Goal: Information Seeking & Learning: Learn about a topic

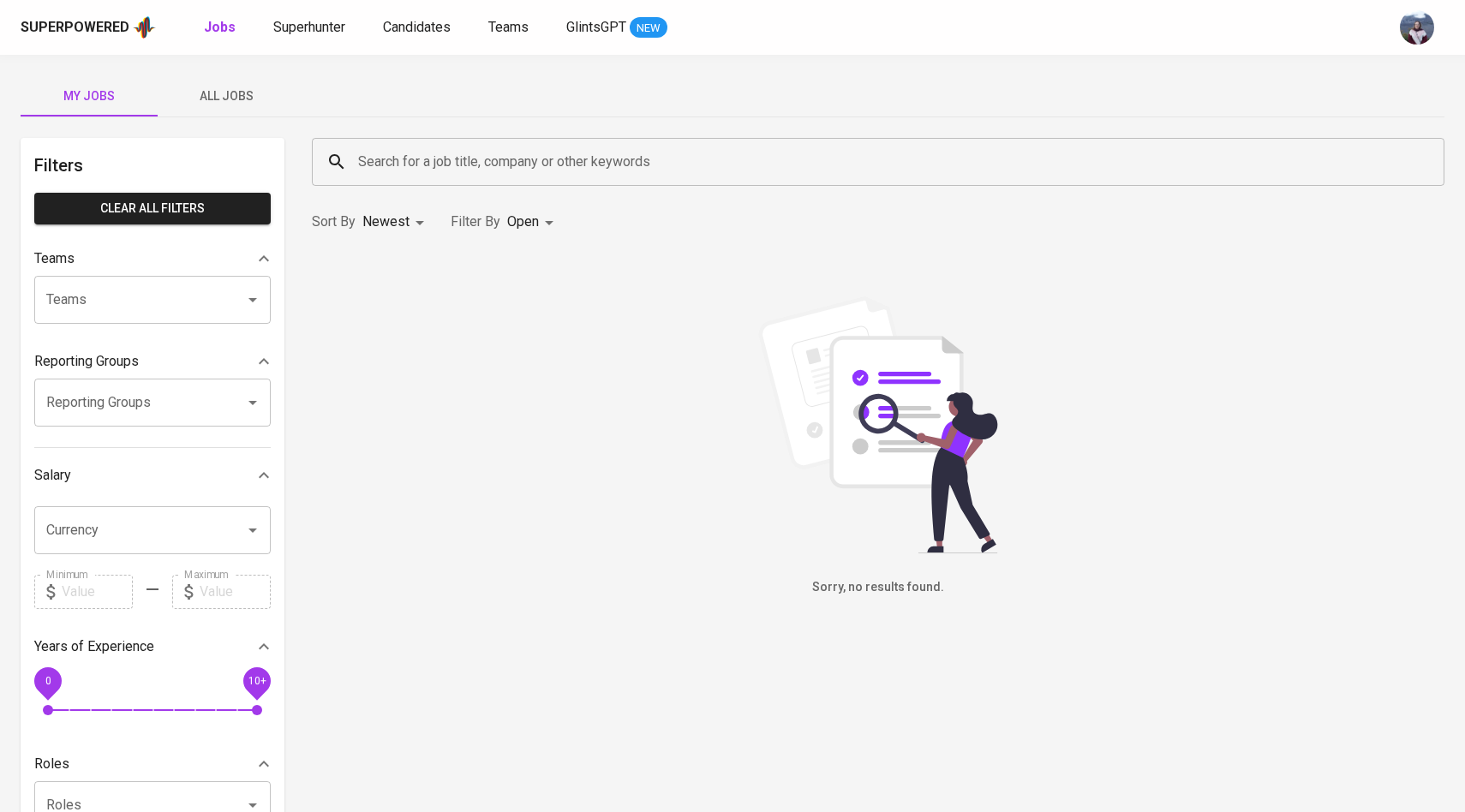
click at [230, 86] on span "All Jobs" at bounding box center [226, 96] width 117 height 21
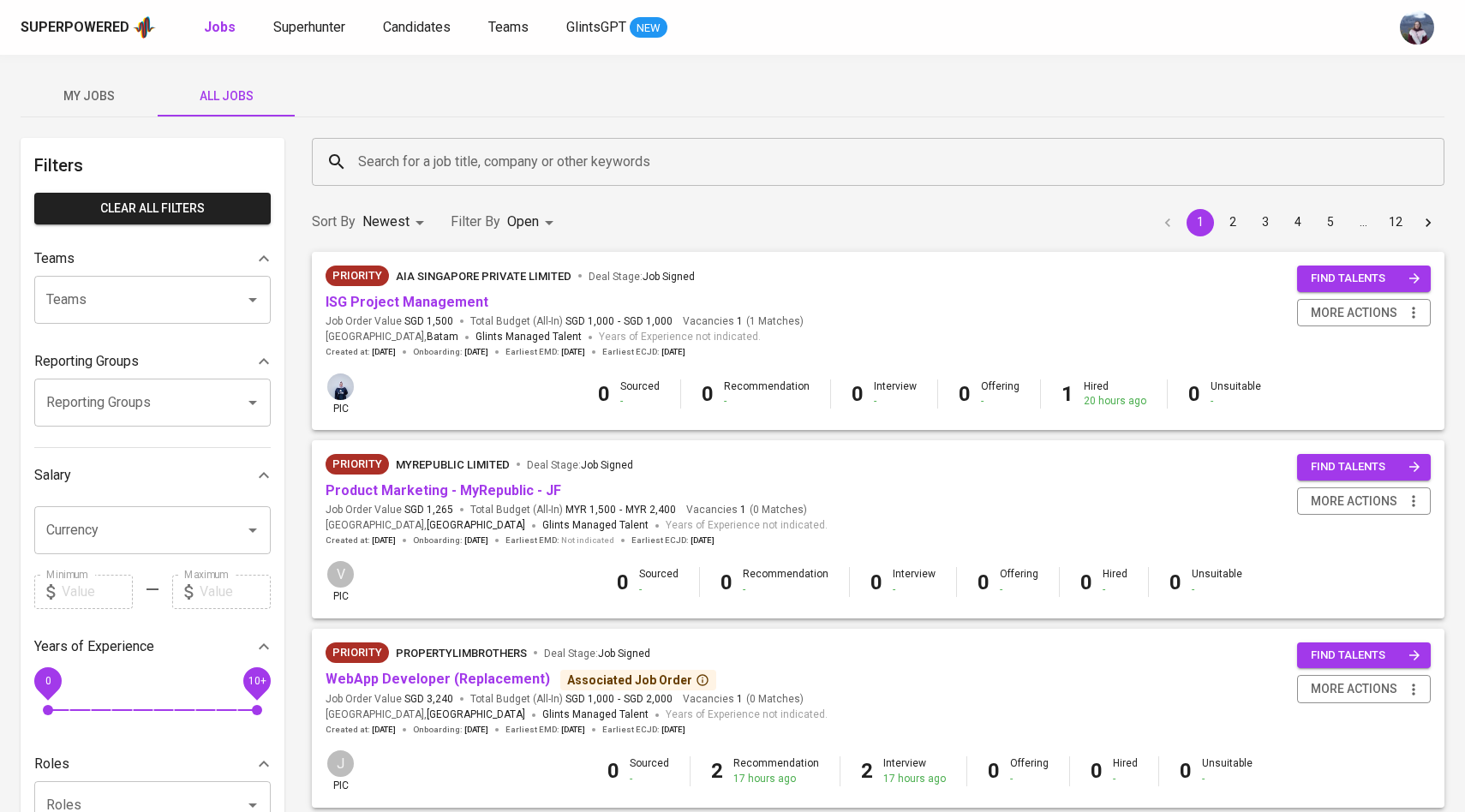
click at [443, 178] on div "Search for a job title, company or other keywords" at bounding box center [877, 162] width 1132 height 48
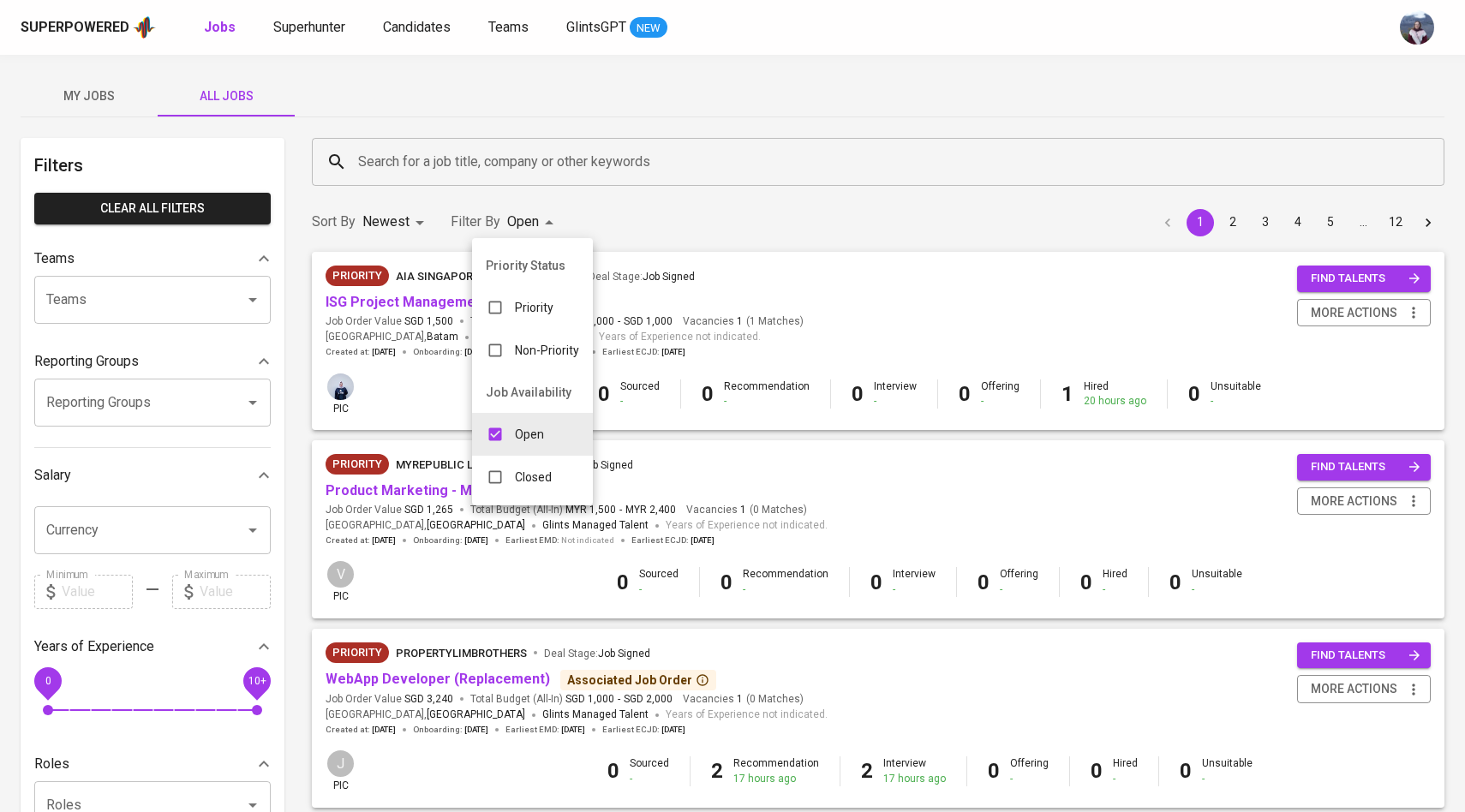
click at [502, 474] on input "checkbox" at bounding box center [495, 477] width 33 height 33
checkbox input "true"
type input "OPEN,CLOSE"
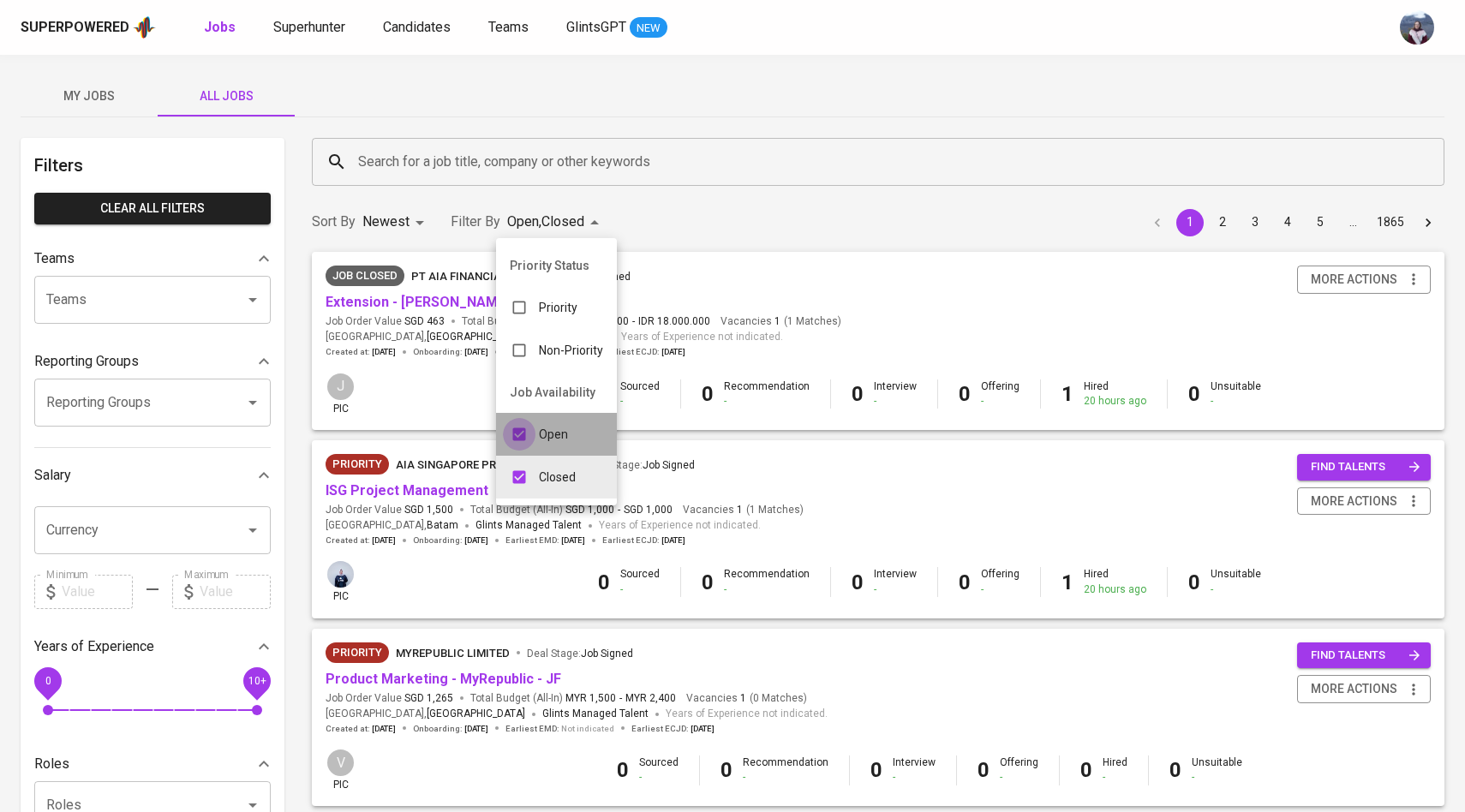
click at [521, 431] on input "checkbox" at bounding box center [519, 434] width 33 height 33
checkbox input "false"
type input "CLOSE"
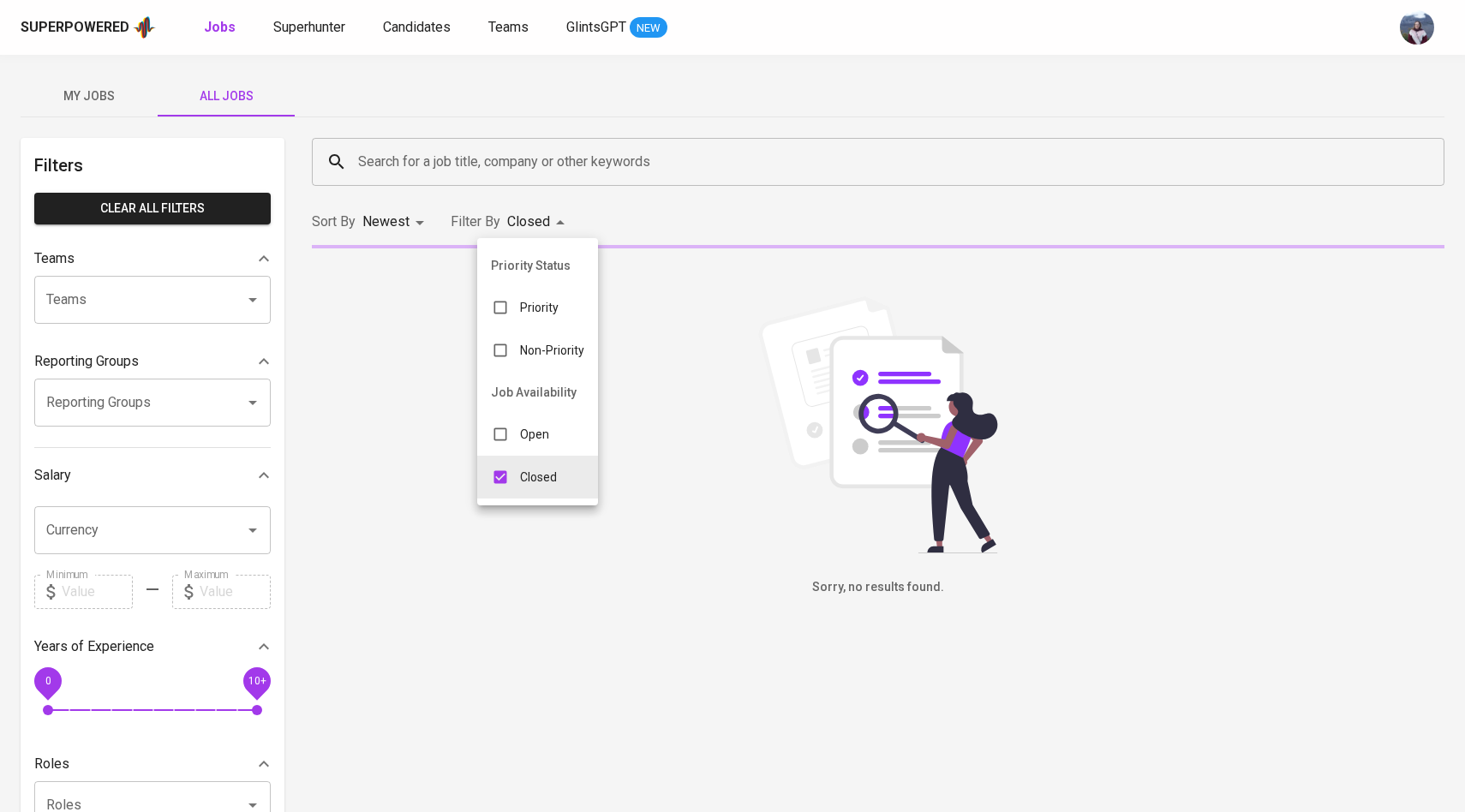
click at [526, 164] on div at bounding box center [732, 406] width 1465 height 812
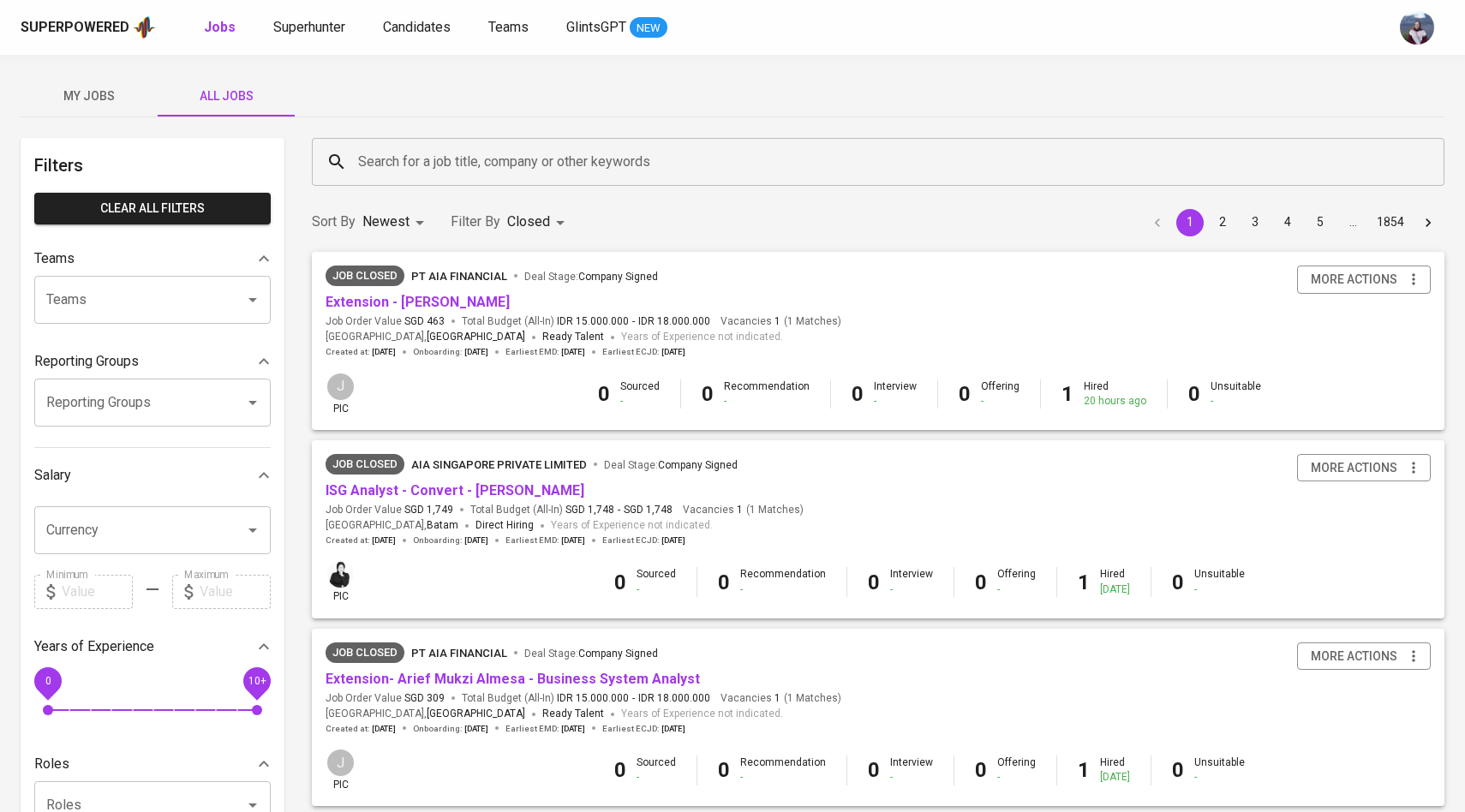
click at [526, 160] on input "Search for a job title, company or other keywords" at bounding box center [882, 162] width 1057 height 33
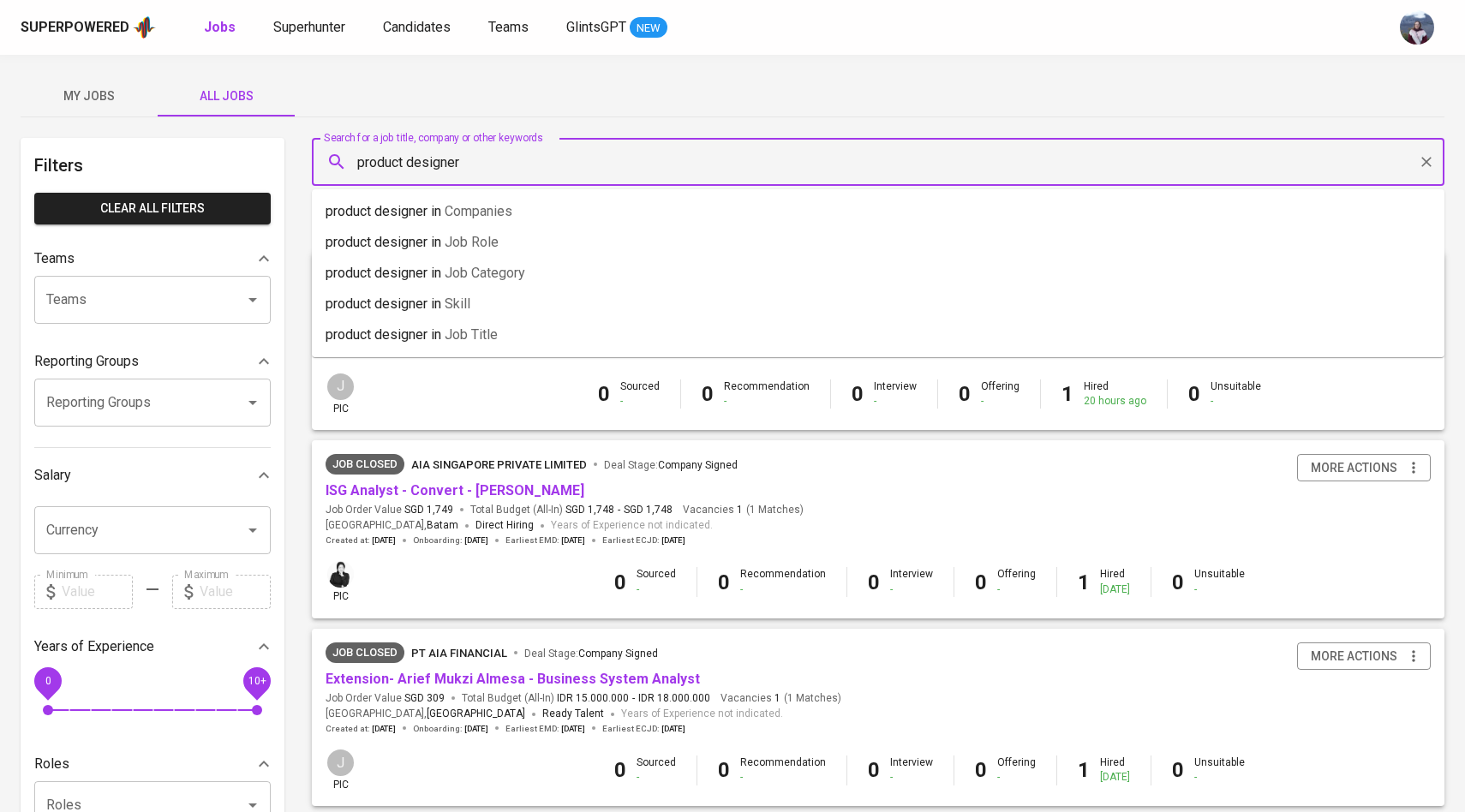
type input "product designer"
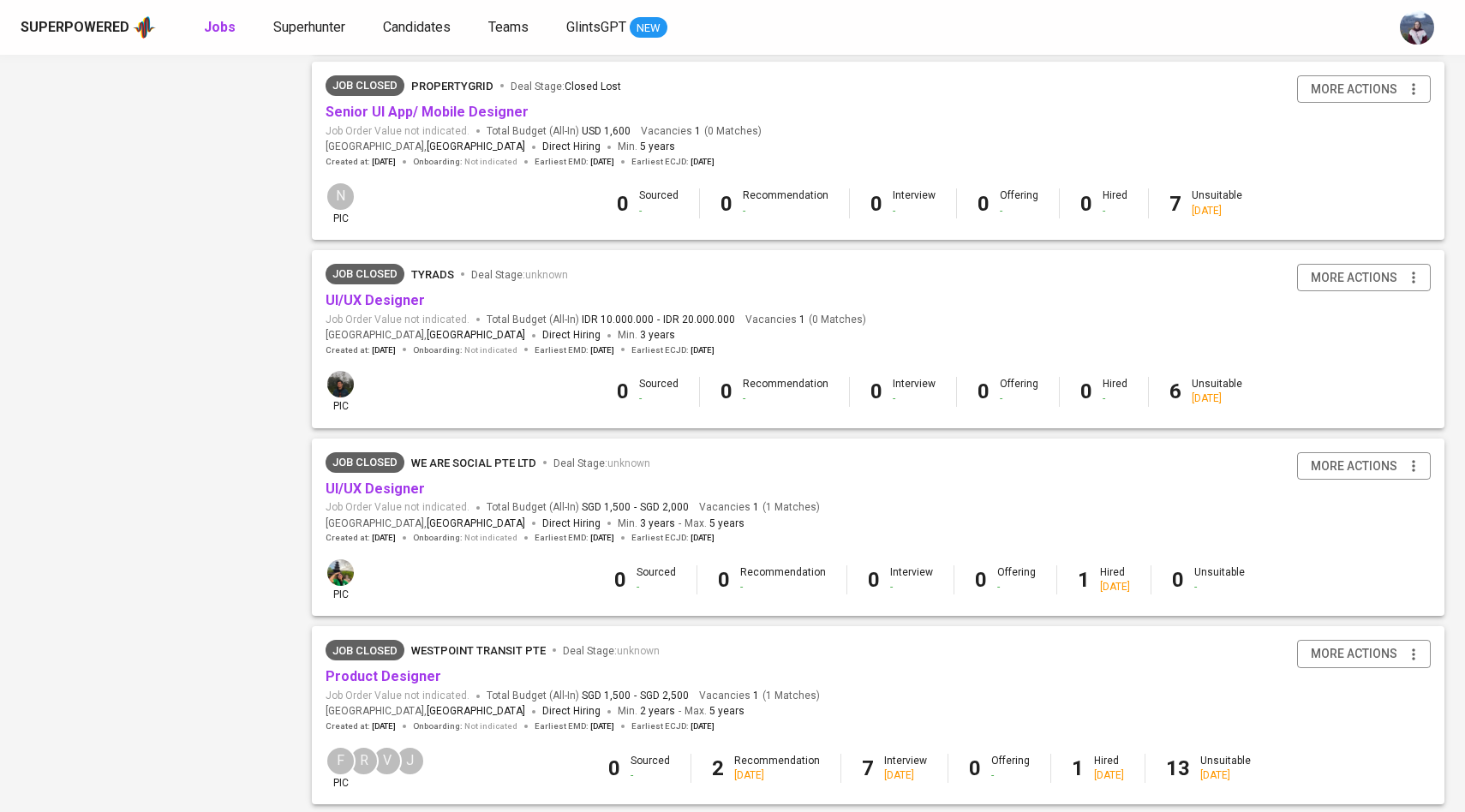
scroll to position [1432, 0]
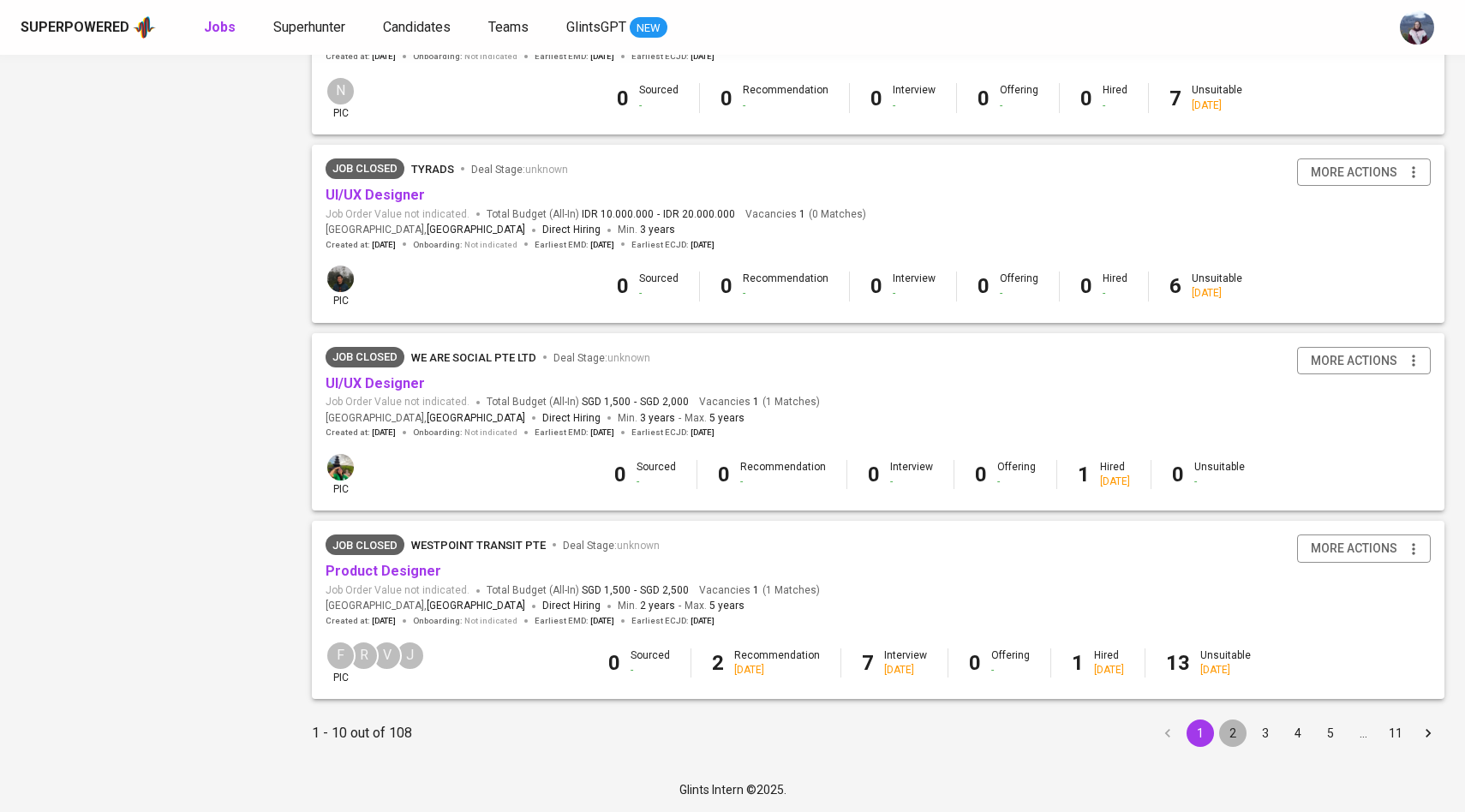
click at [1228, 734] on button "2" at bounding box center [1232, 733] width 27 height 27
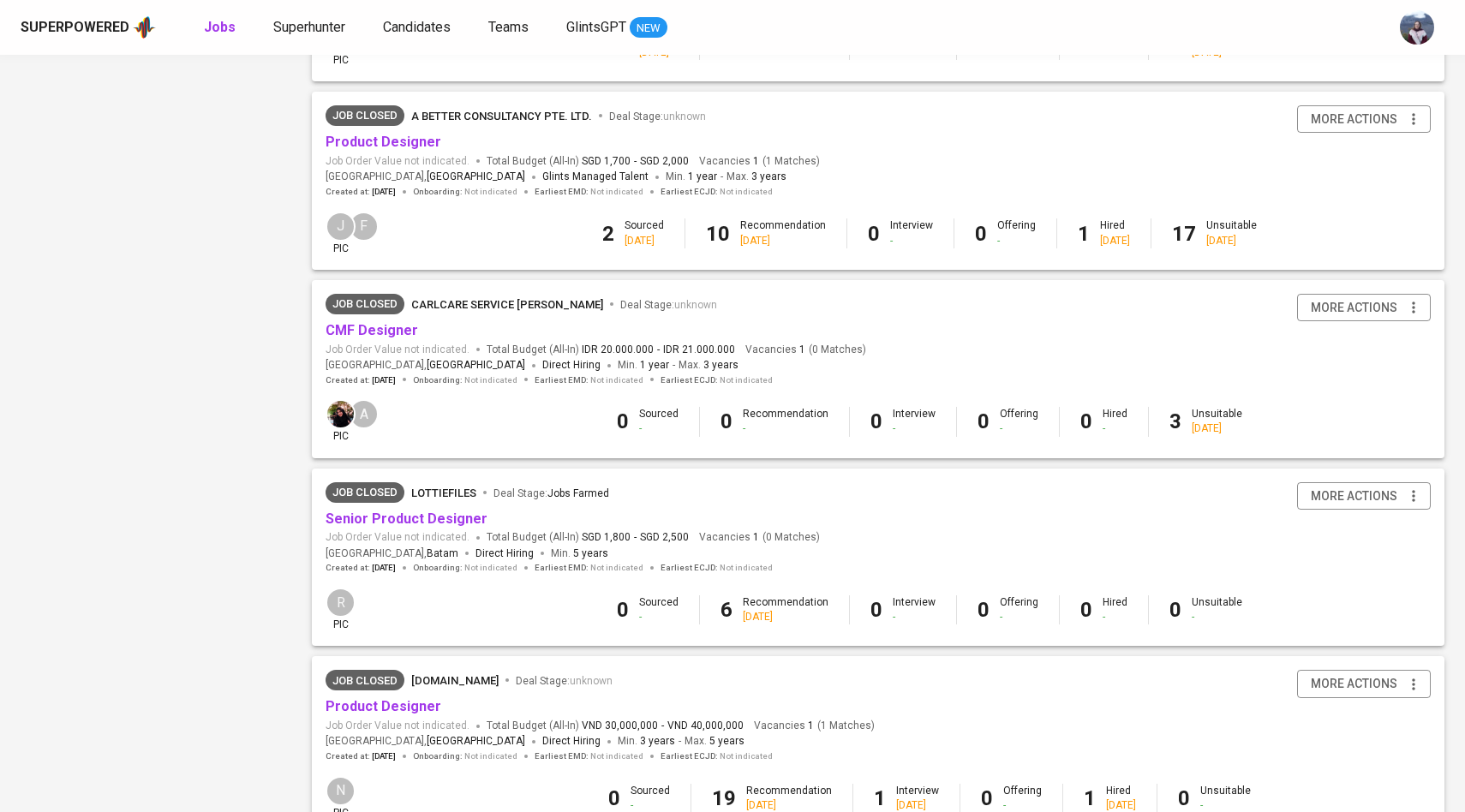
scroll to position [1432, 0]
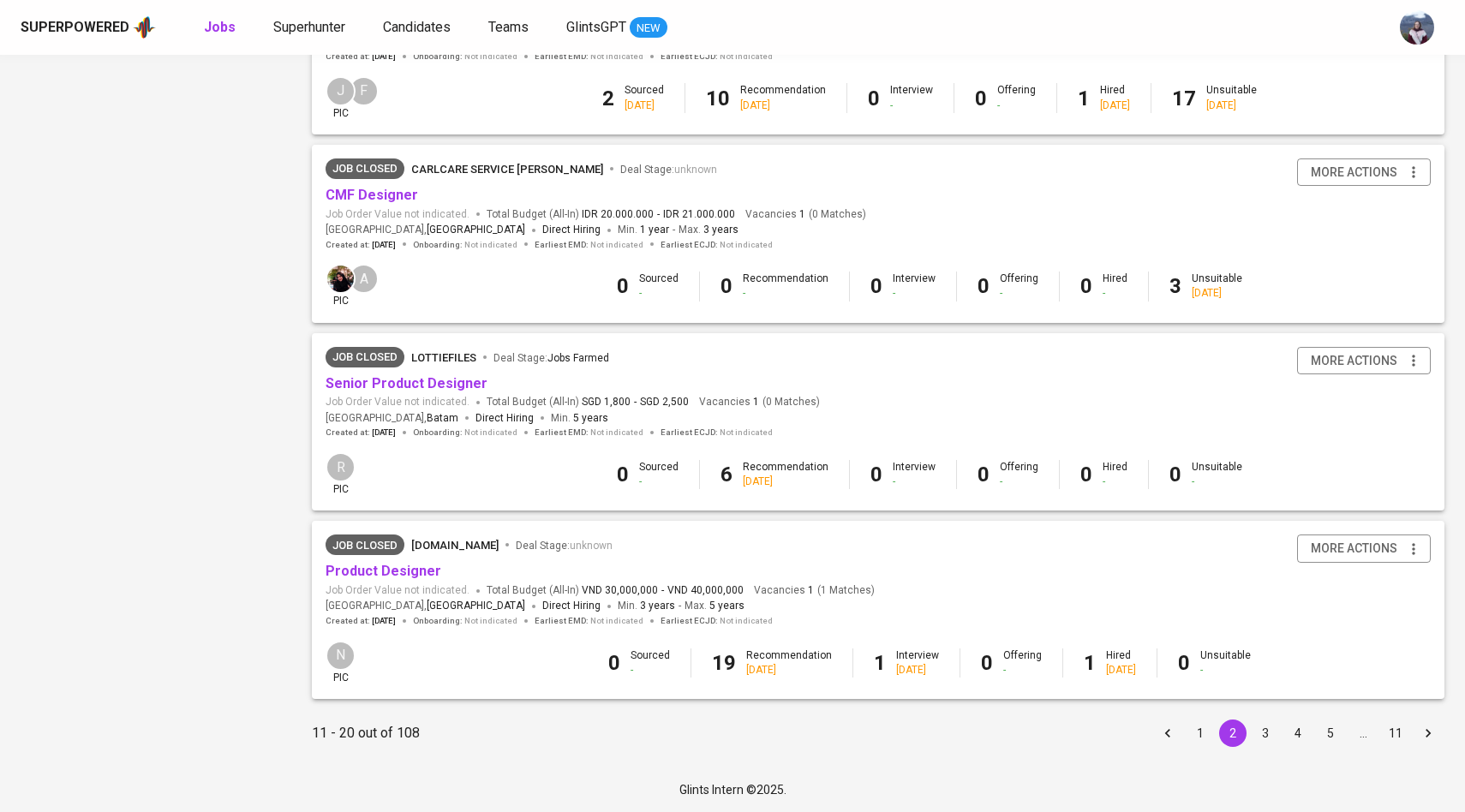
click at [1262, 731] on button "3" at bounding box center [1265, 733] width 27 height 27
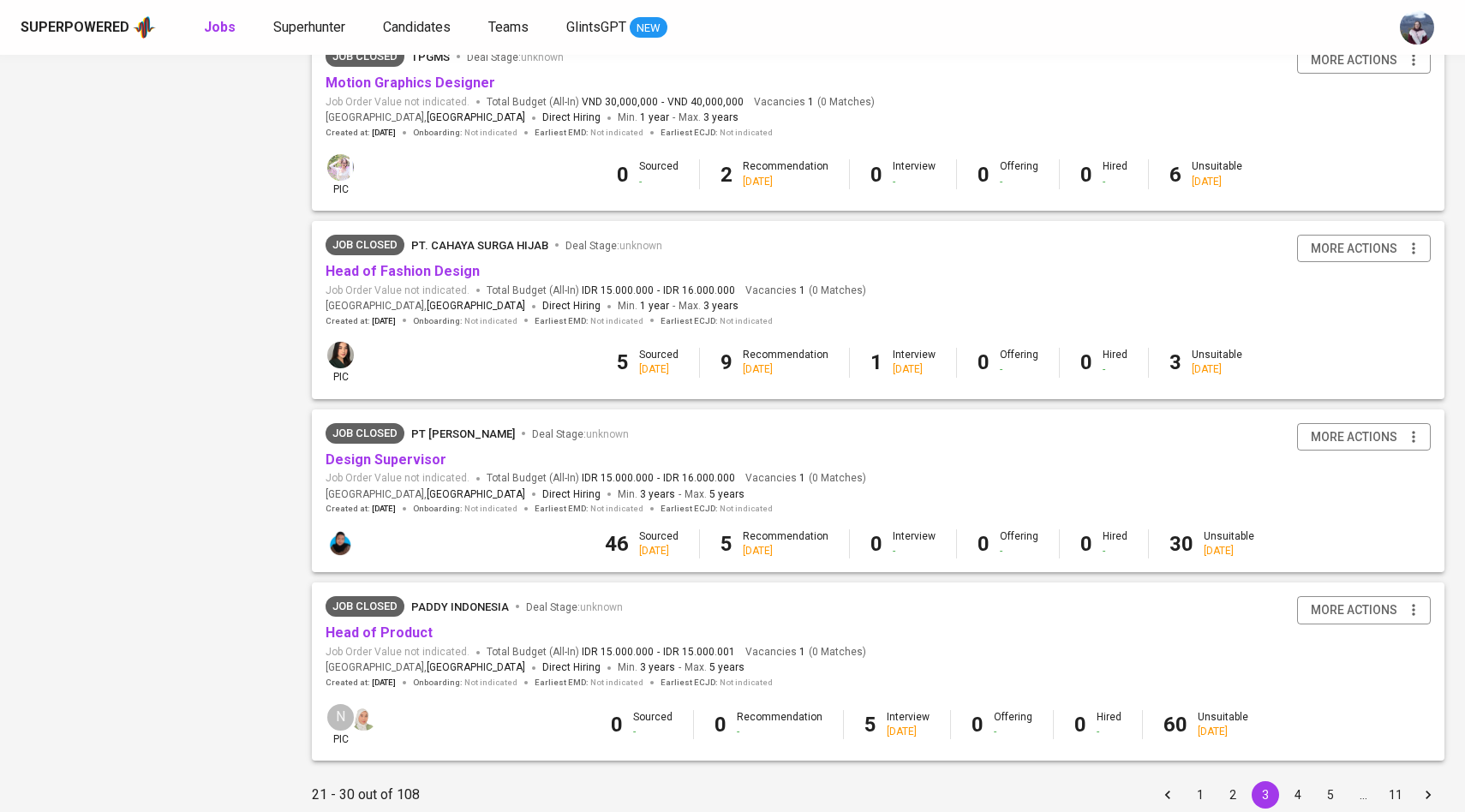
scroll to position [1417, 0]
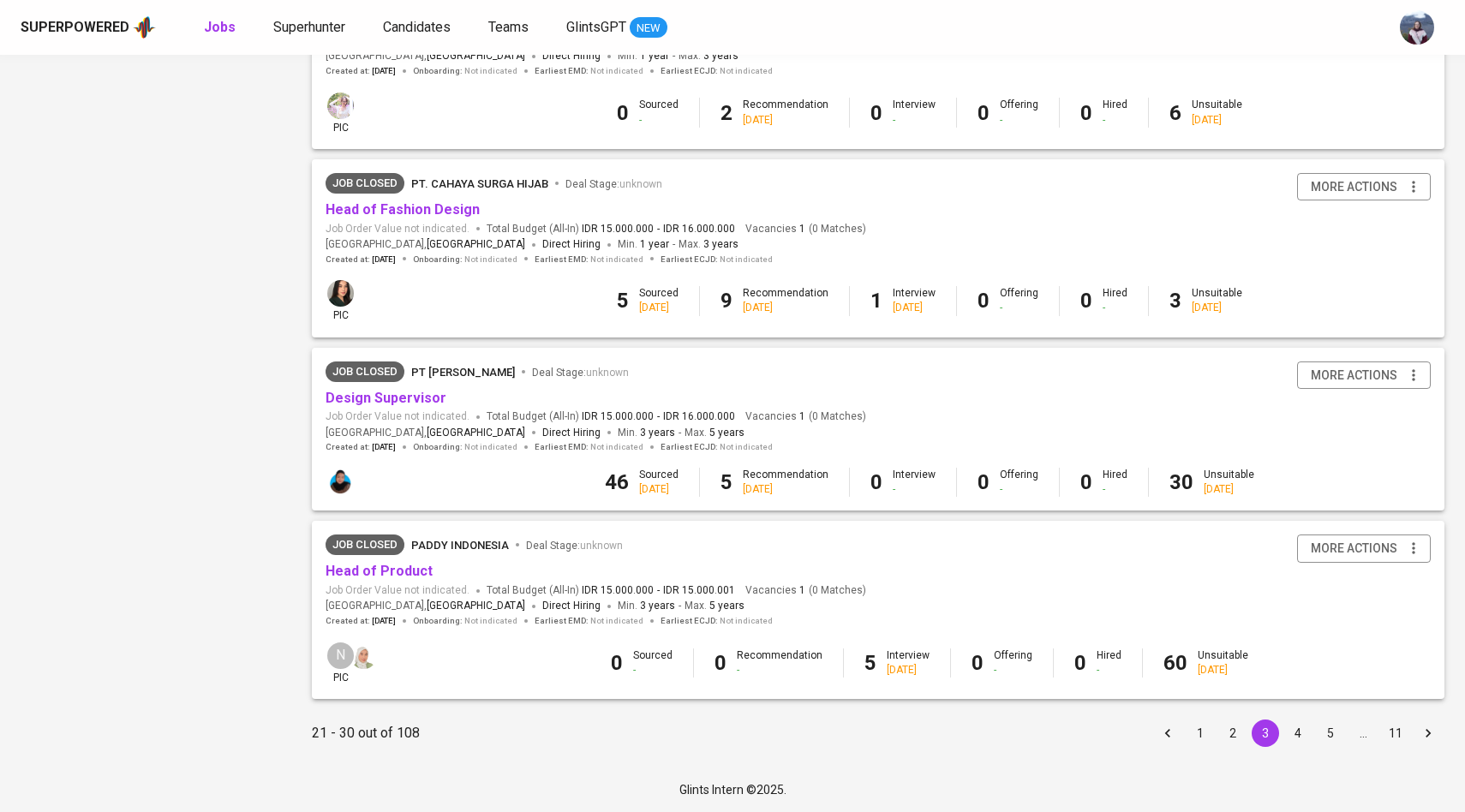
click at [1301, 727] on button "4" at bounding box center [1297, 733] width 27 height 27
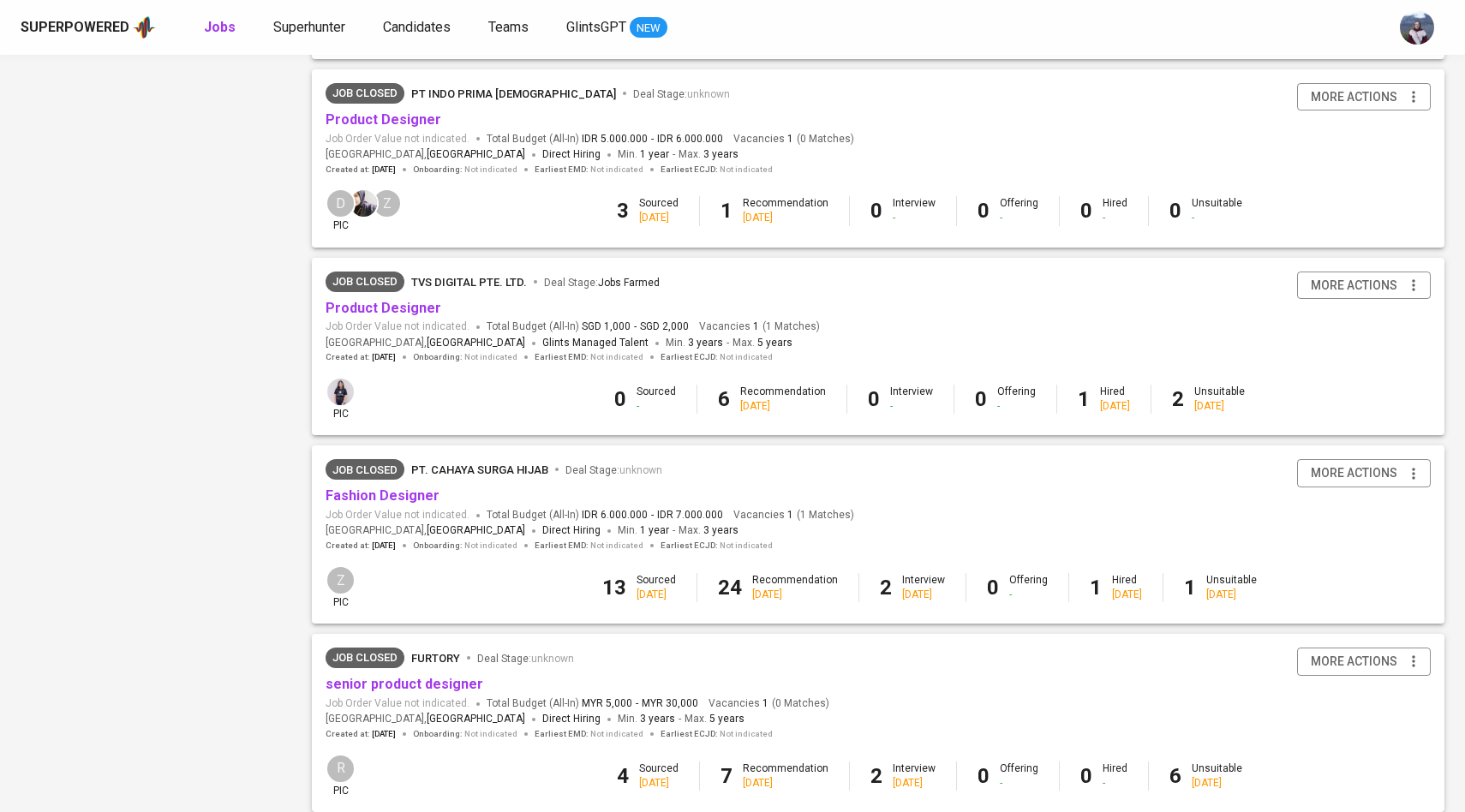
scroll to position [1417, 0]
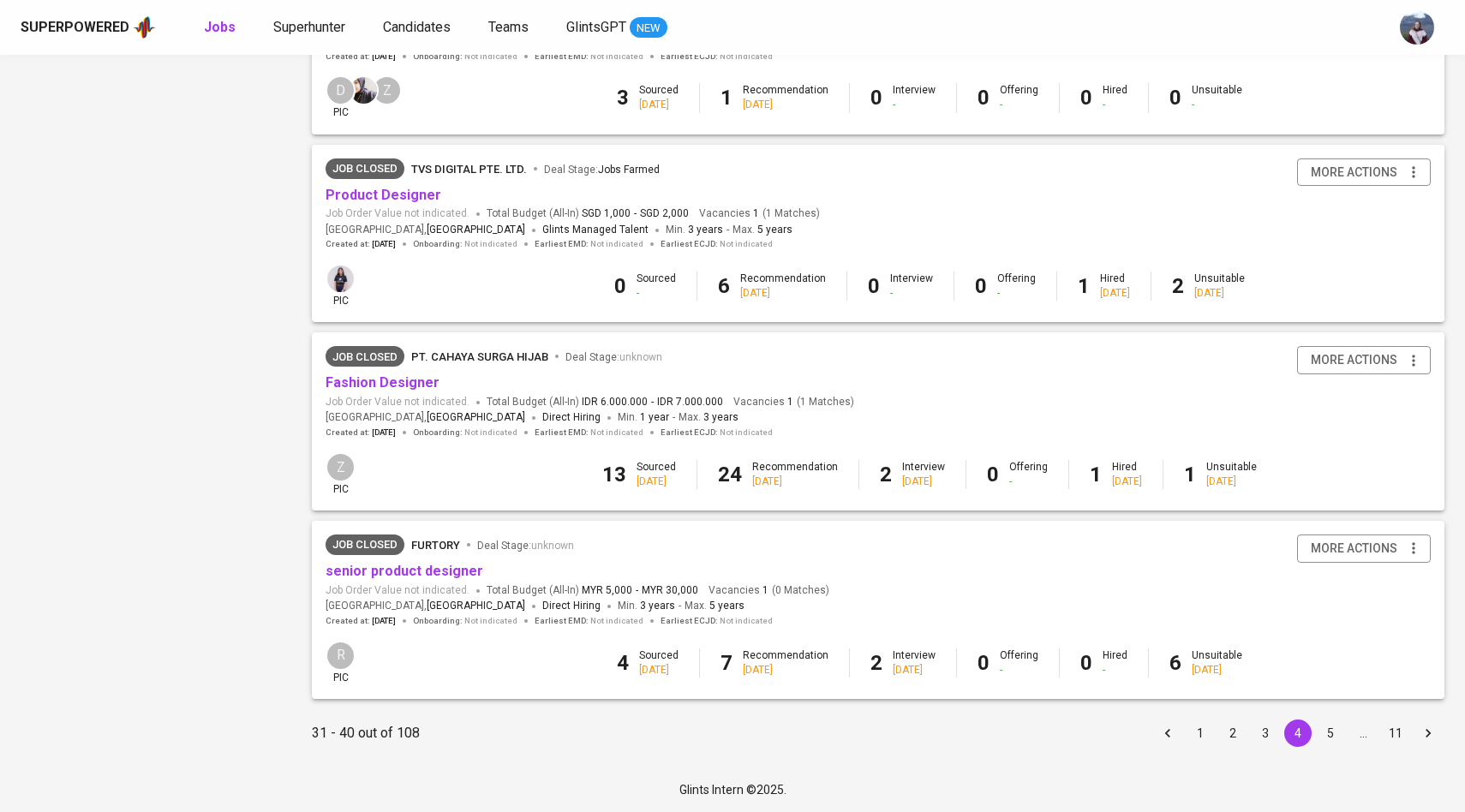
click at [1331, 732] on button "5" at bounding box center [1329, 733] width 27 height 27
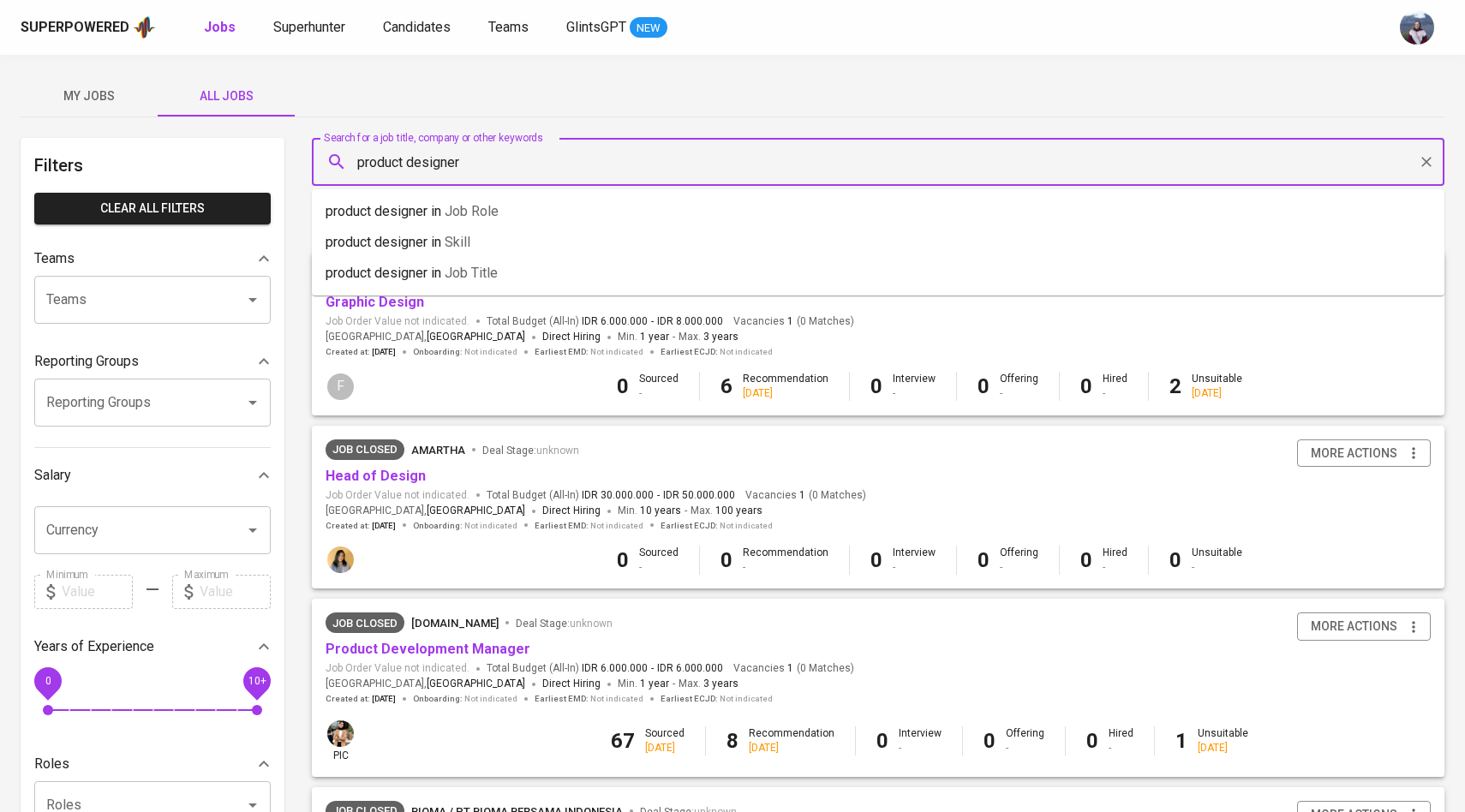
drag, startPoint x: 486, startPoint y: 169, endPoint x: 300, endPoint y: 169, distance: 186.0
